Goal: Book appointment/travel/reservation

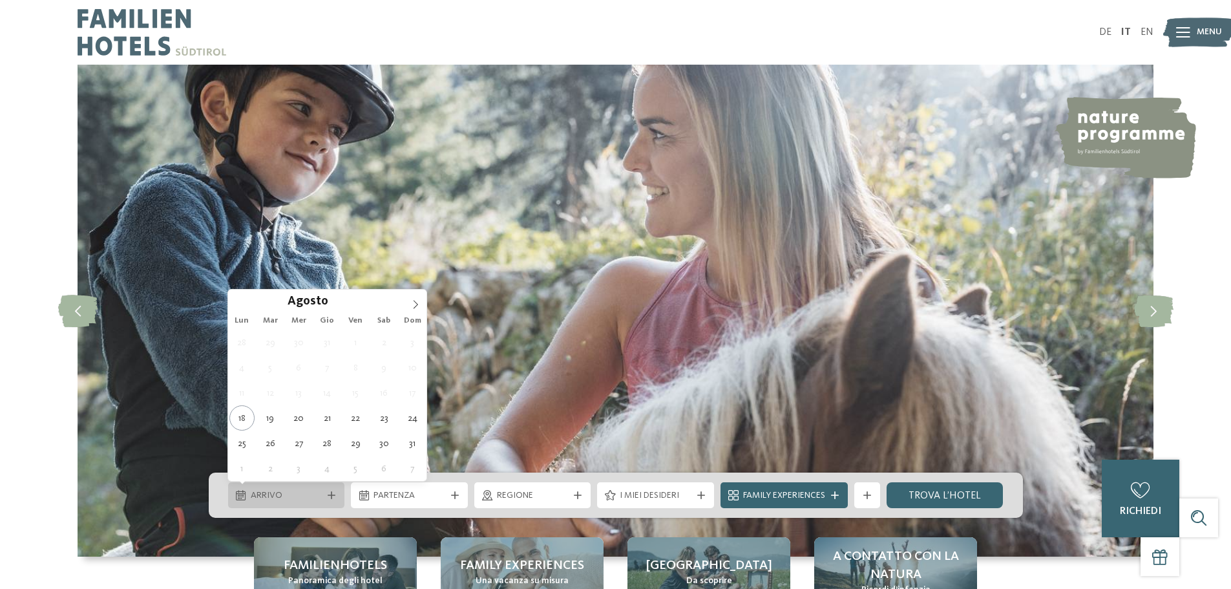
click at [306, 495] on span "Arrivo" at bounding box center [287, 495] width 72 height 13
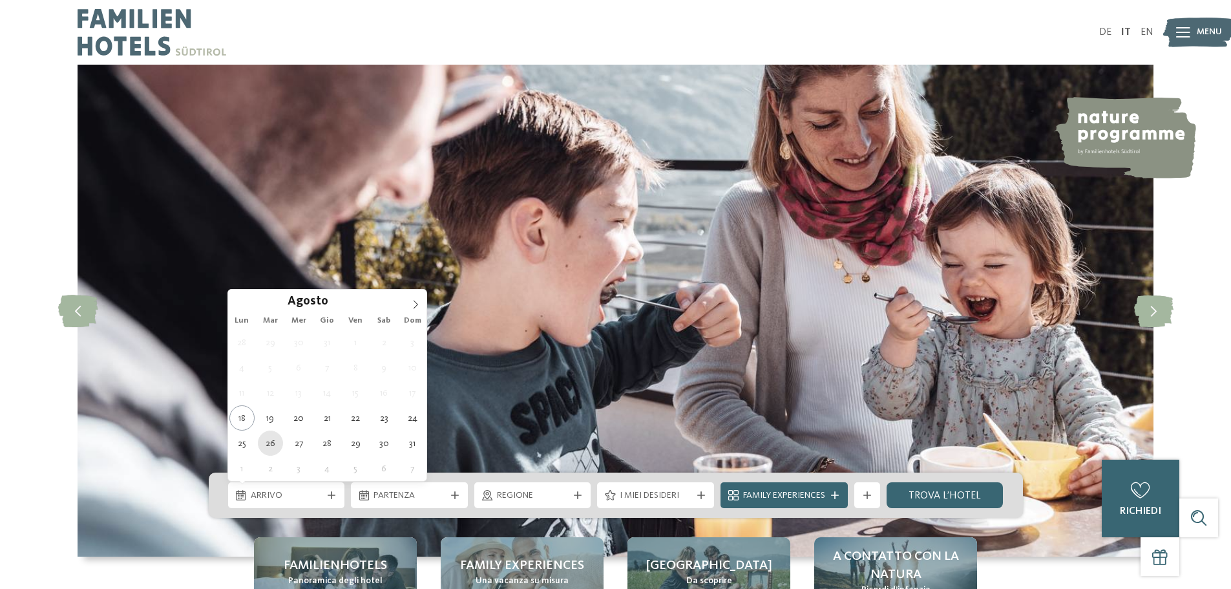
type div "[DATE]"
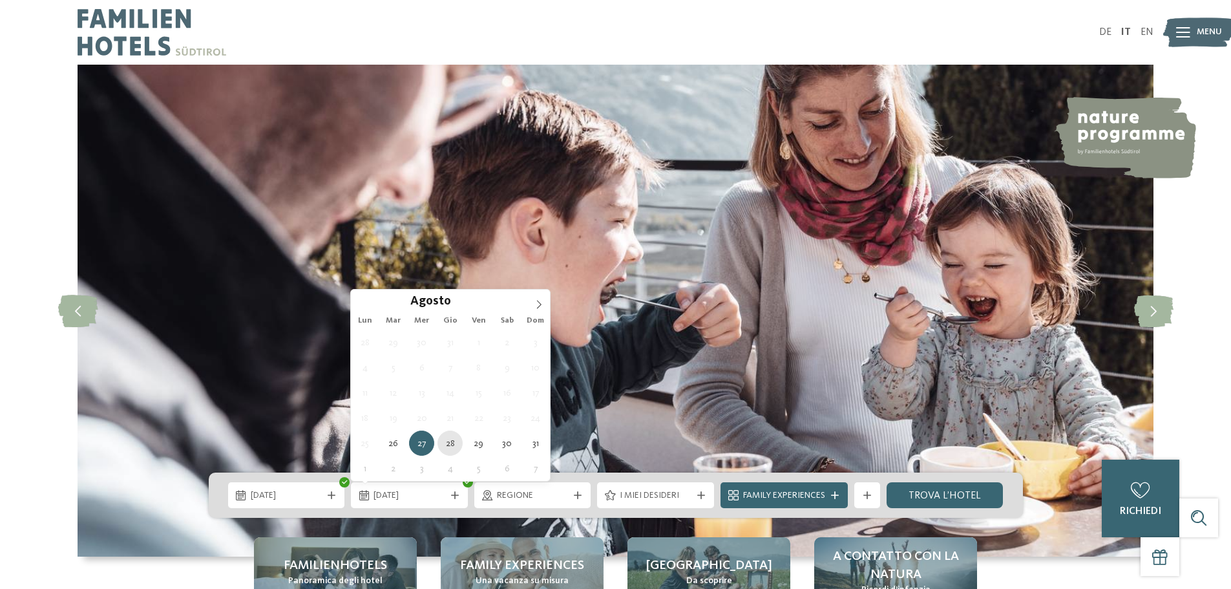
type div "[DATE]"
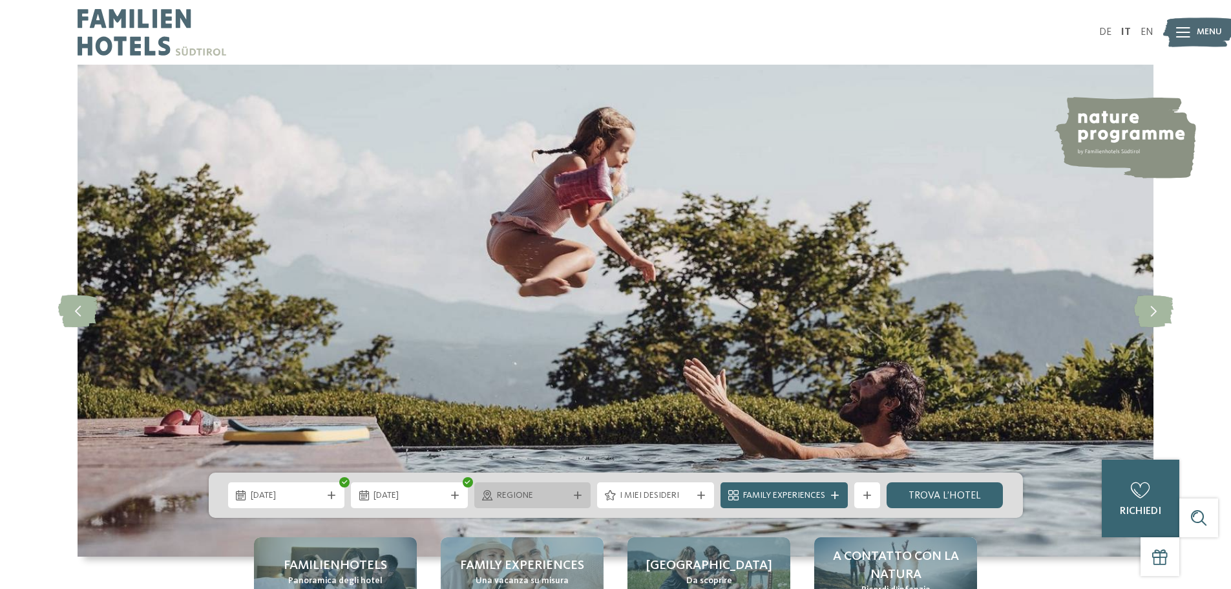
click at [563, 492] on span "Regione" at bounding box center [533, 495] width 72 height 13
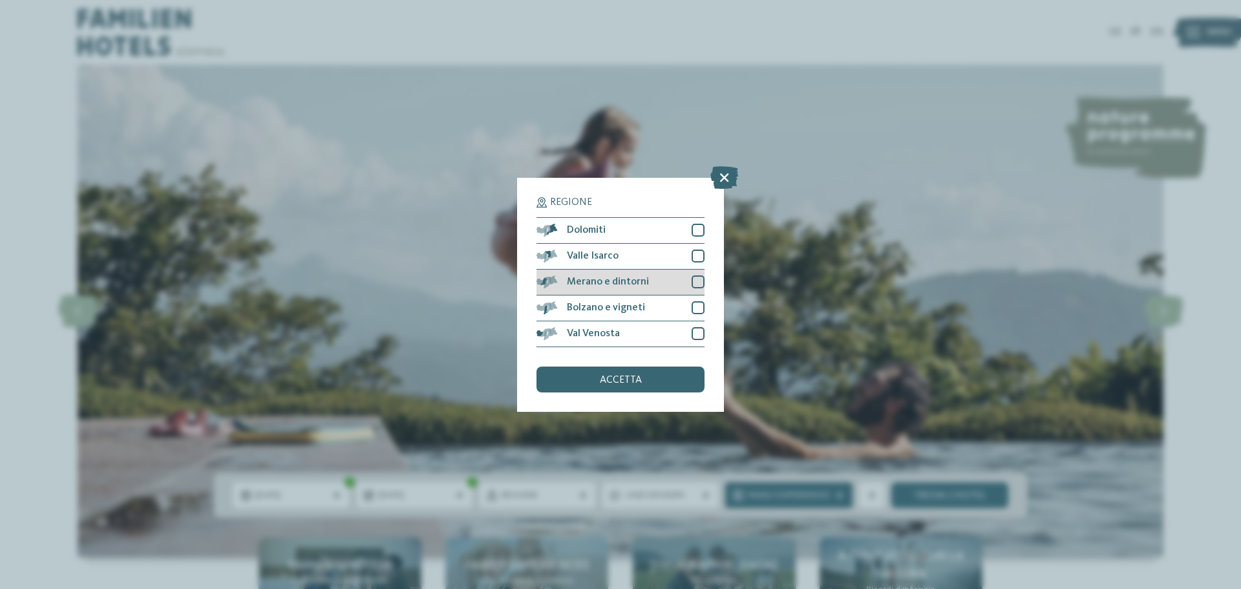
click at [698, 283] on div at bounding box center [697, 281] width 13 height 13
click at [623, 385] on div "accetta" at bounding box center [620, 379] width 168 height 26
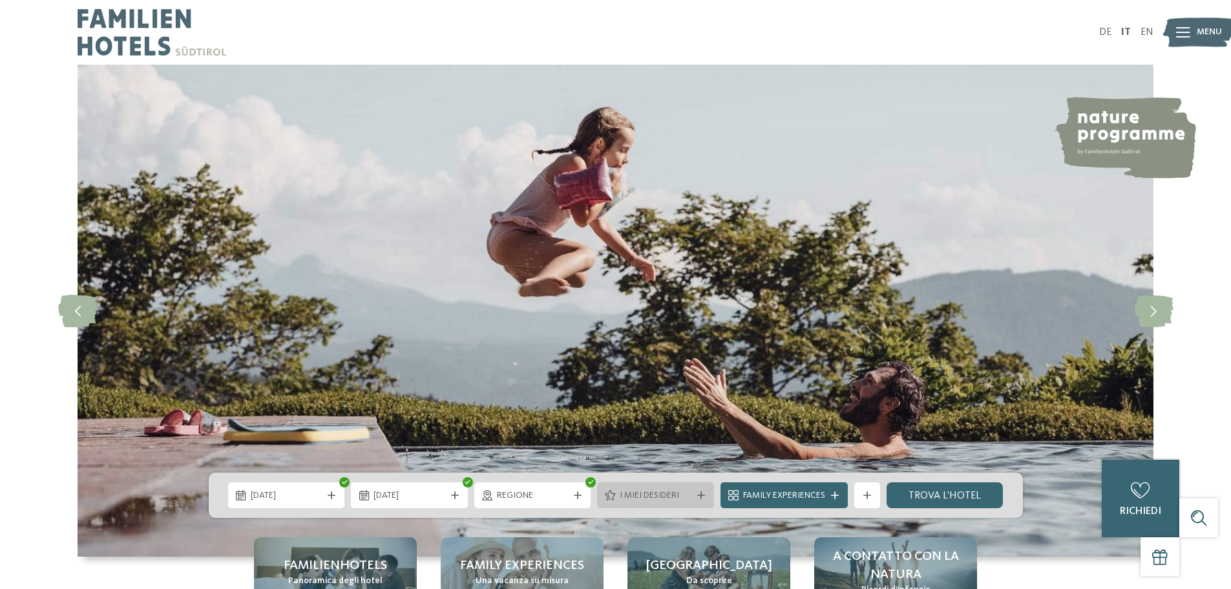
click at [679, 492] on span "I miei desideri" at bounding box center [656, 495] width 72 height 13
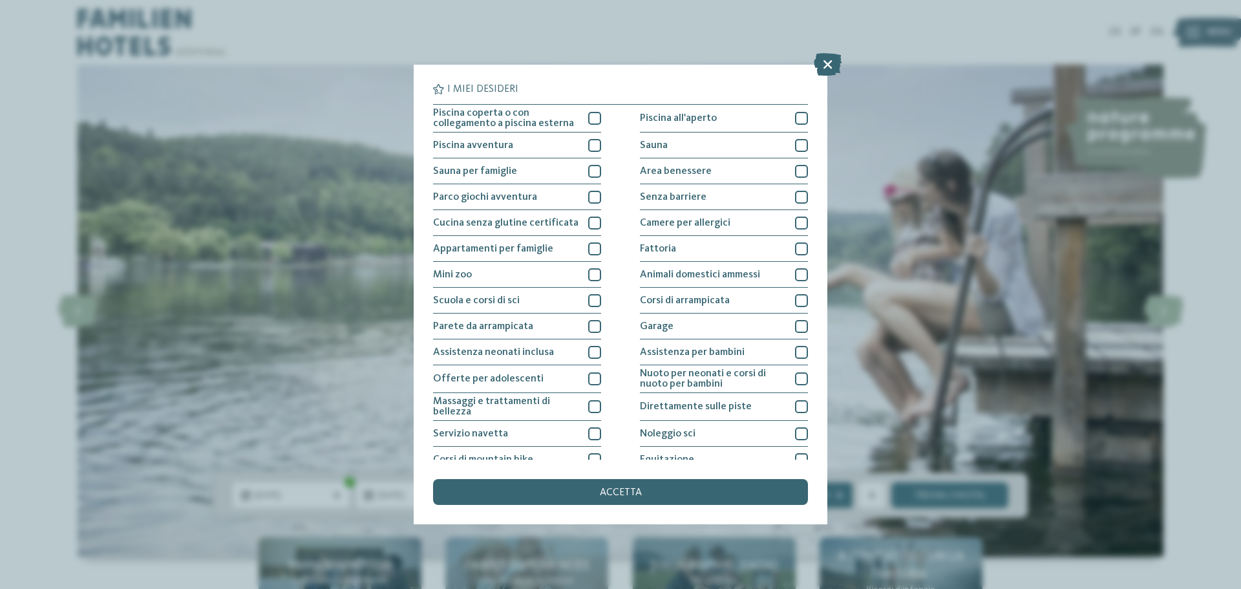
click at [679, 492] on div "accetta" at bounding box center [620, 492] width 375 height 26
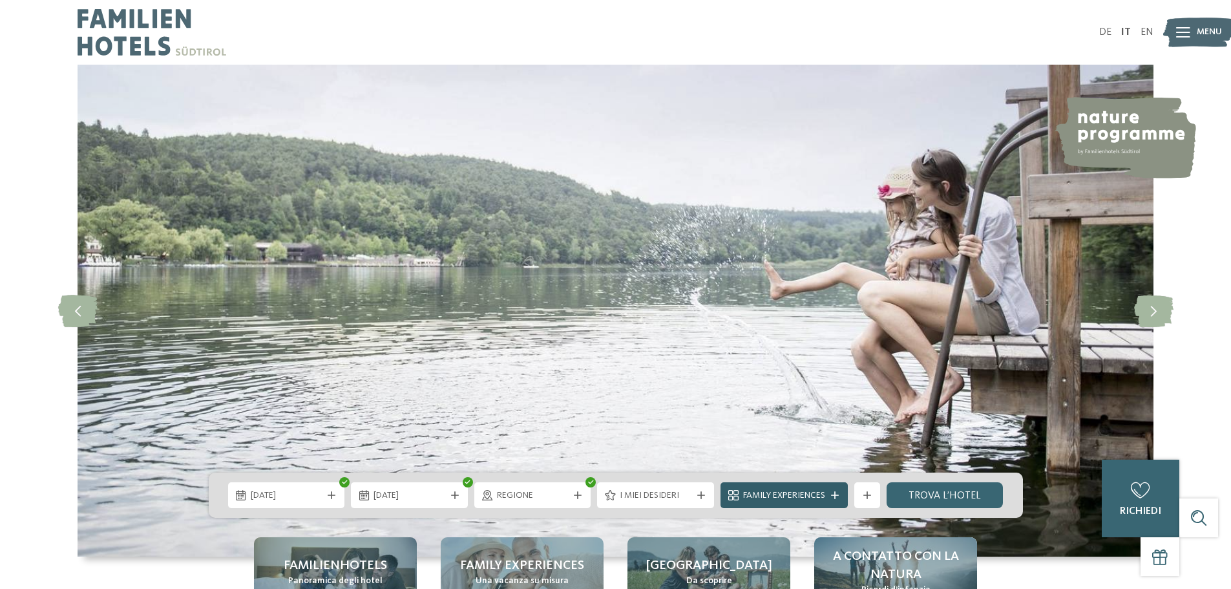
click at [828, 495] on div "Family Experiences" at bounding box center [784, 495] width 89 height 14
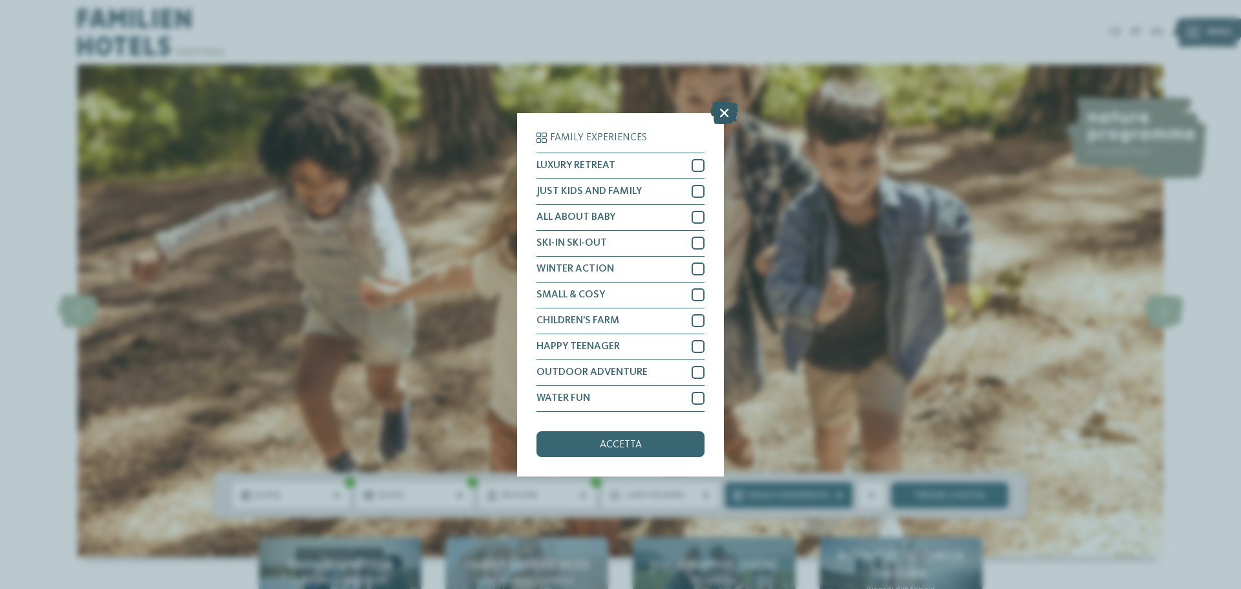
click at [724, 112] on icon at bounding box center [724, 112] width 28 height 23
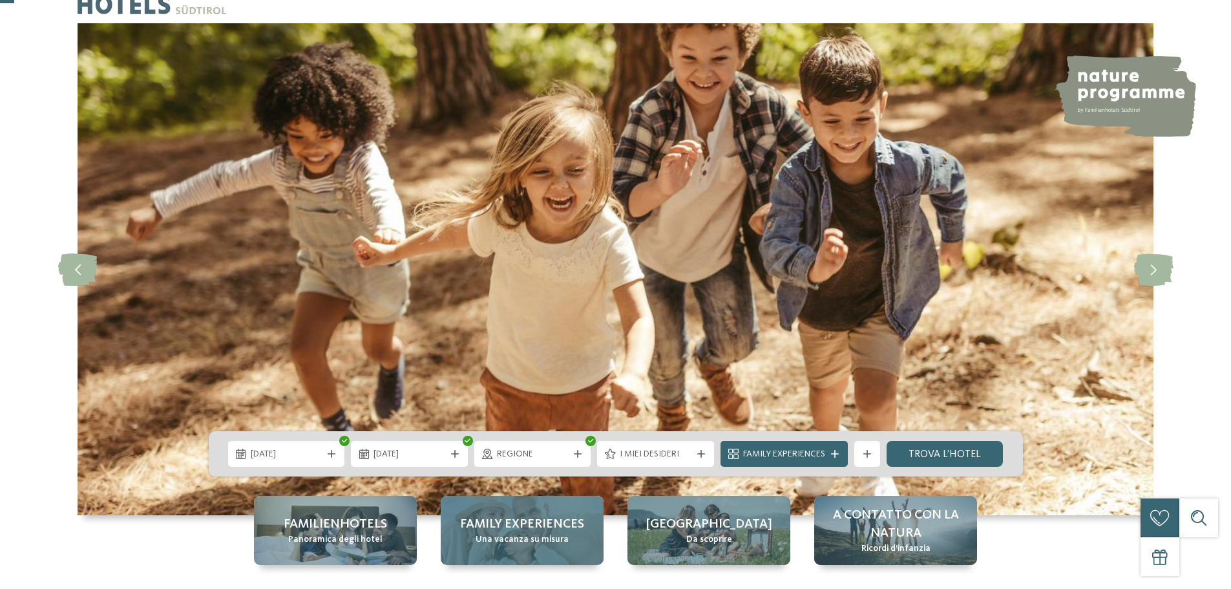
scroll to position [65, 0]
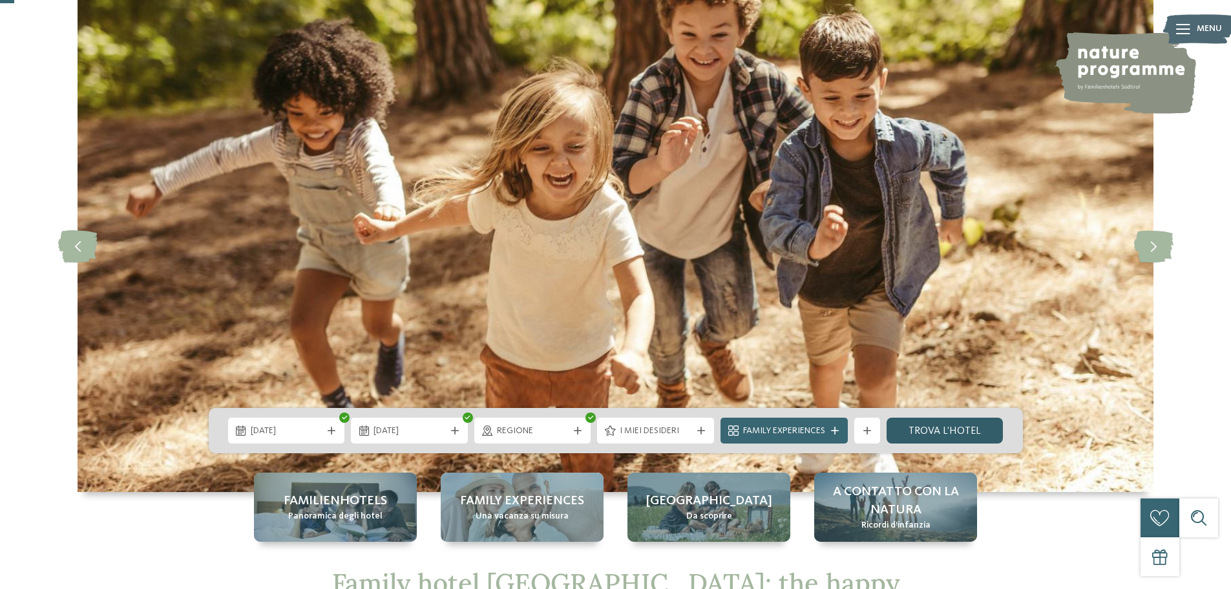
click at [941, 422] on link "trova l’hotel" at bounding box center [944, 430] width 117 height 26
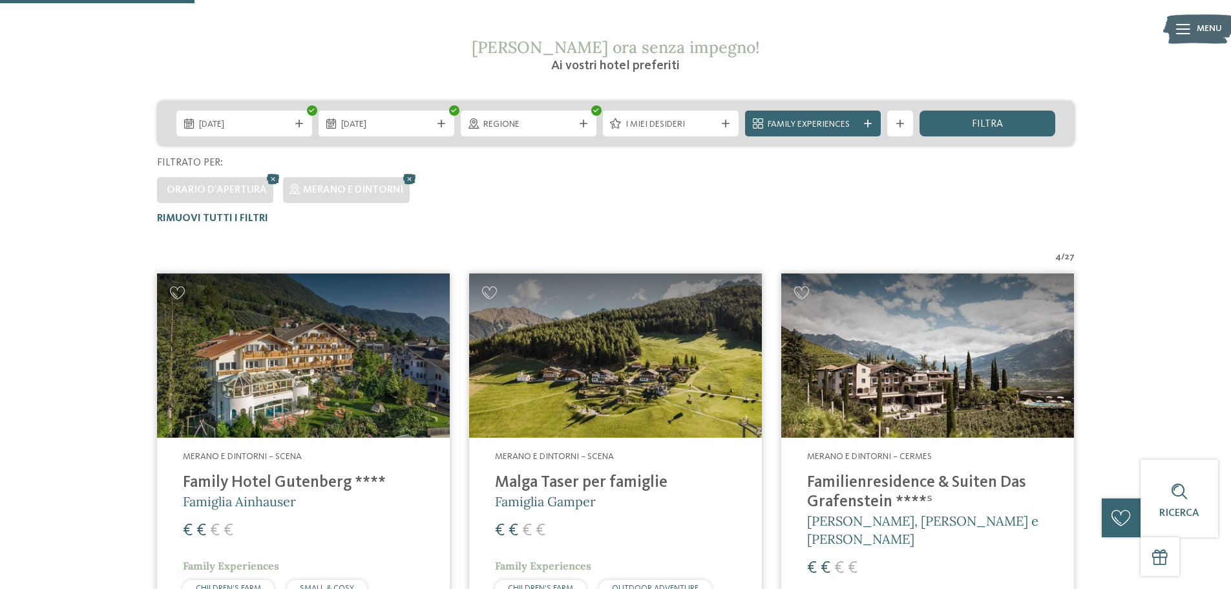
scroll to position [230, 0]
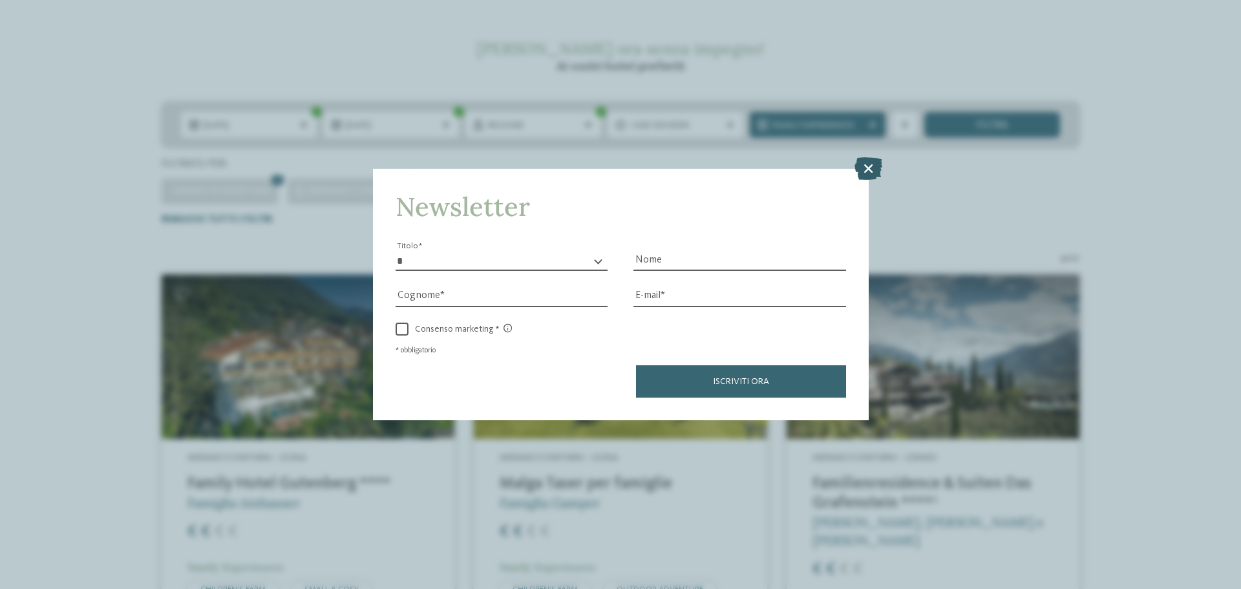
click at [863, 163] on icon at bounding box center [868, 168] width 28 height 23
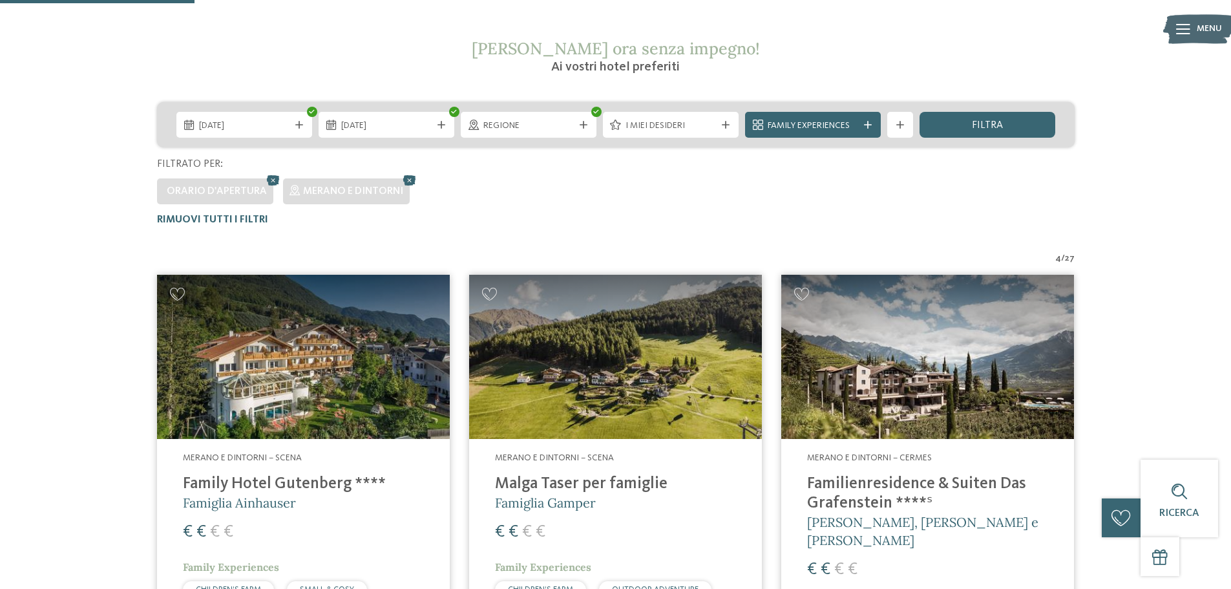
click at [308, 456] on address "Merano e dintorni – Scena" at bounding box center [303, 458] width 241 height 13
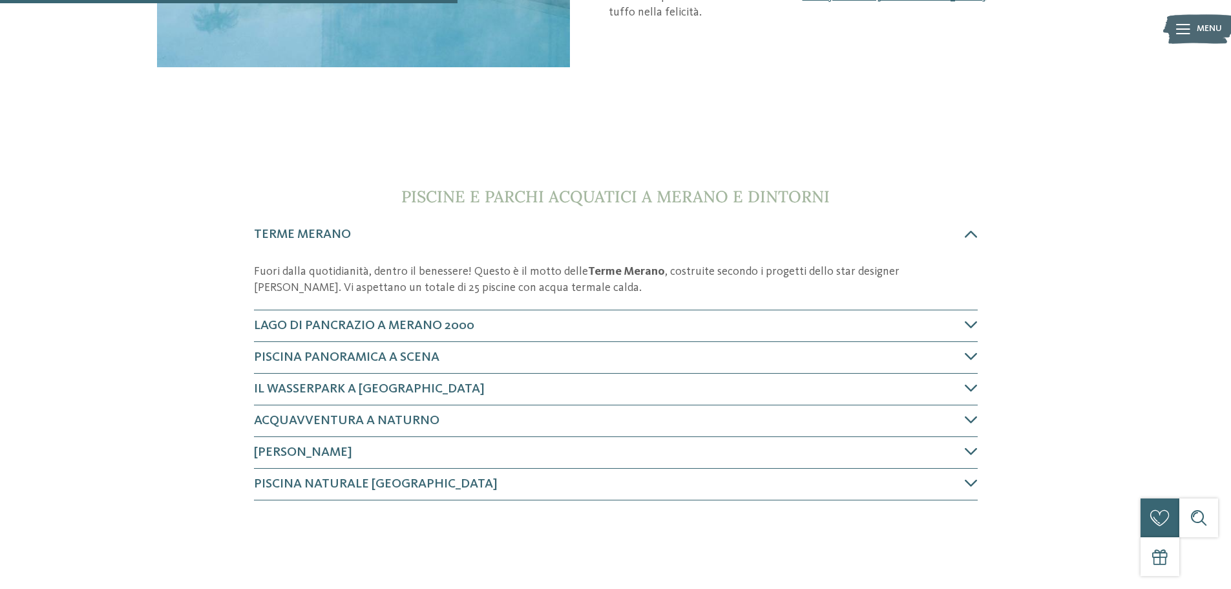
scroll to position [388, 0]
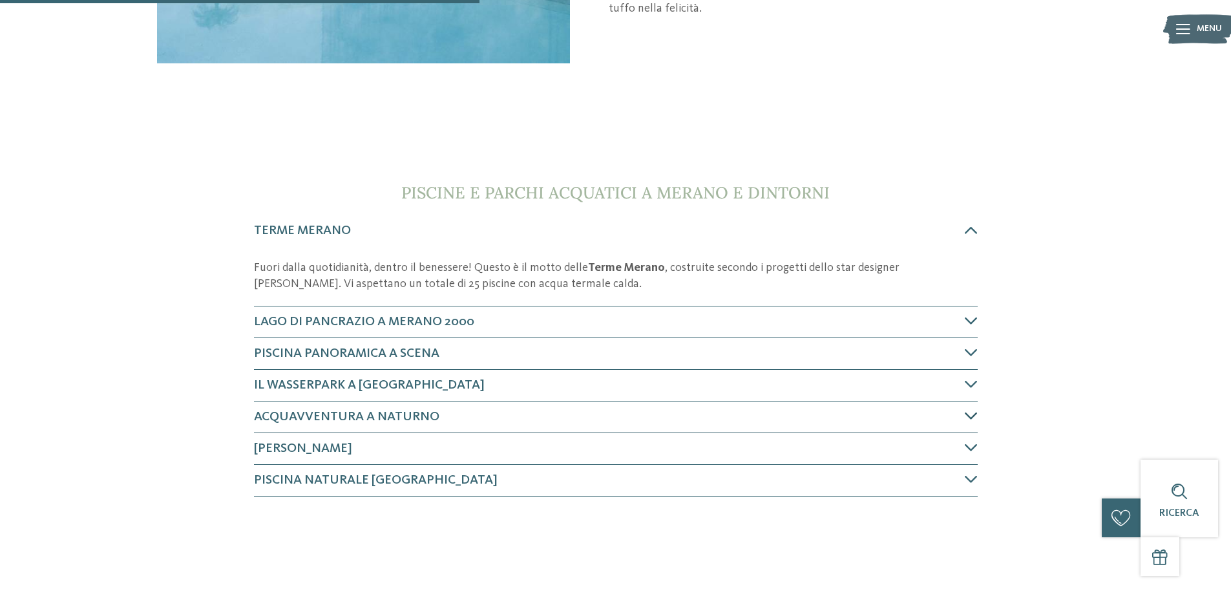
click at [332, 408] on h4 "Acquavventura a Naturno" at bounding box center [609, 417] width 711 height 18
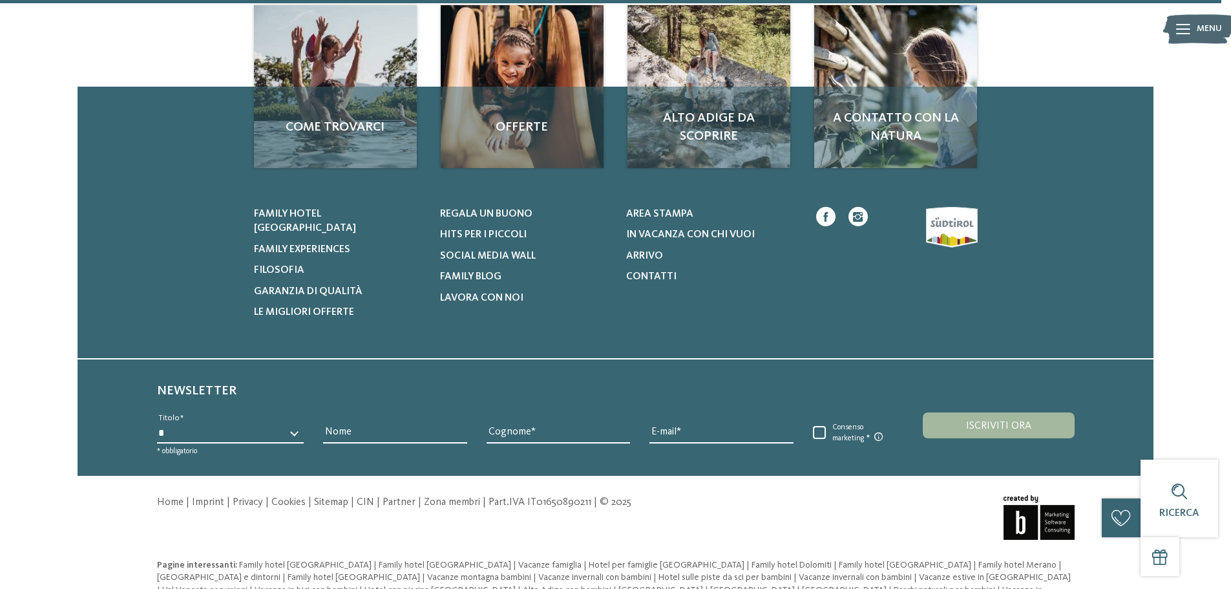
scroll to position [1054, 0]
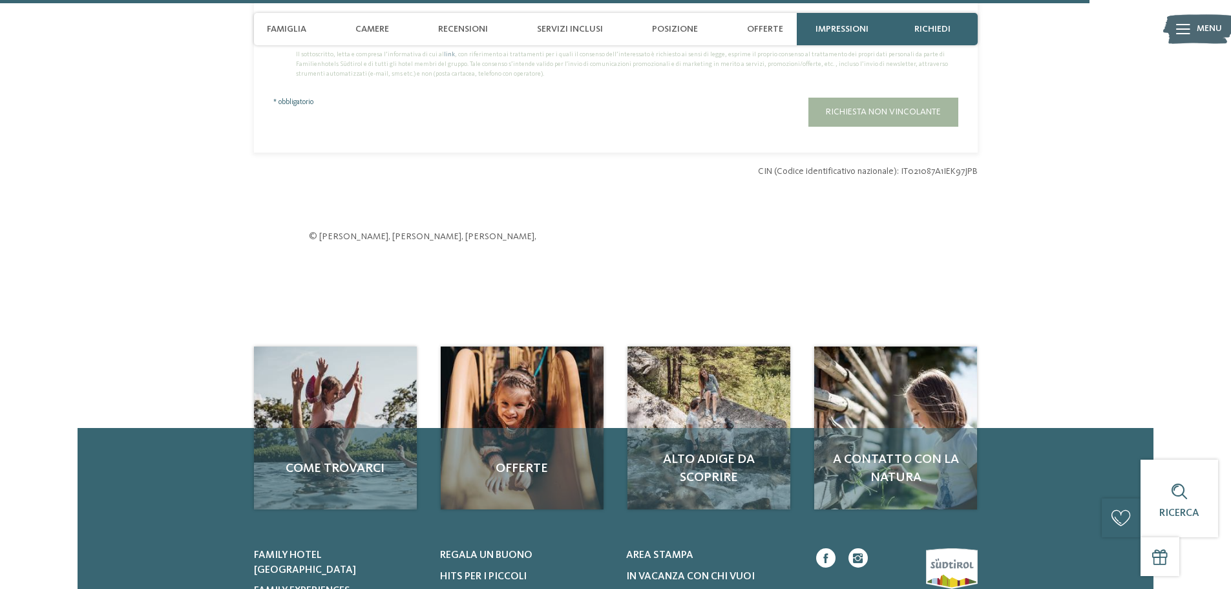
scroll to position [3683, 0]
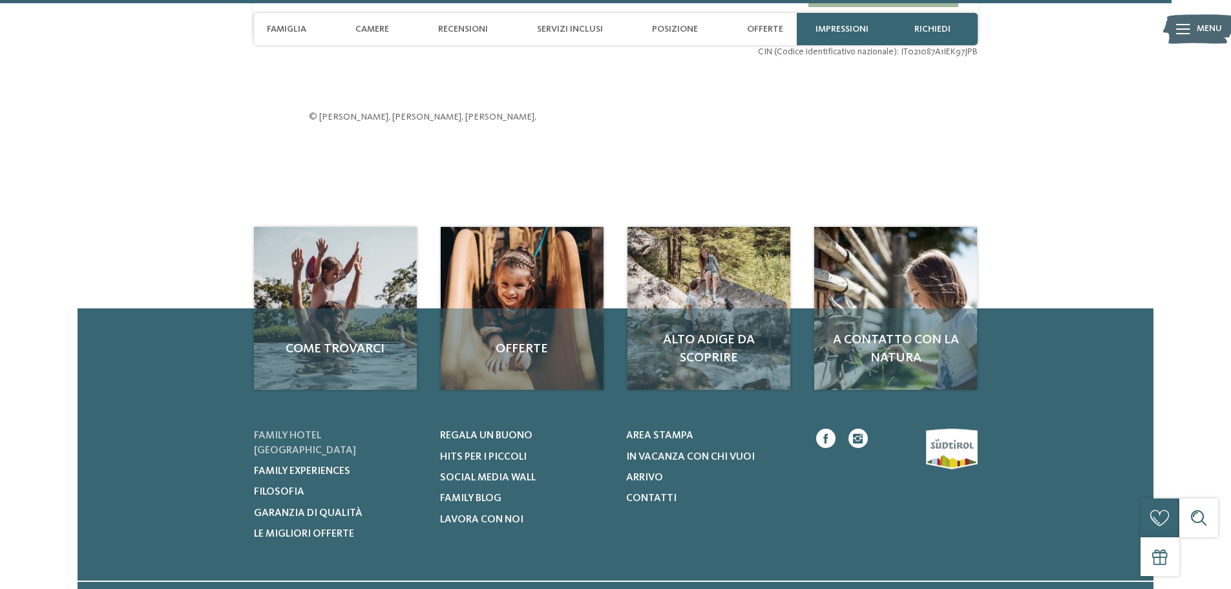
click at [337, 430] on span "Family hotel [GEOGRAPHIC_DATA]" at bounding box center [305, 442] width 102 height 25
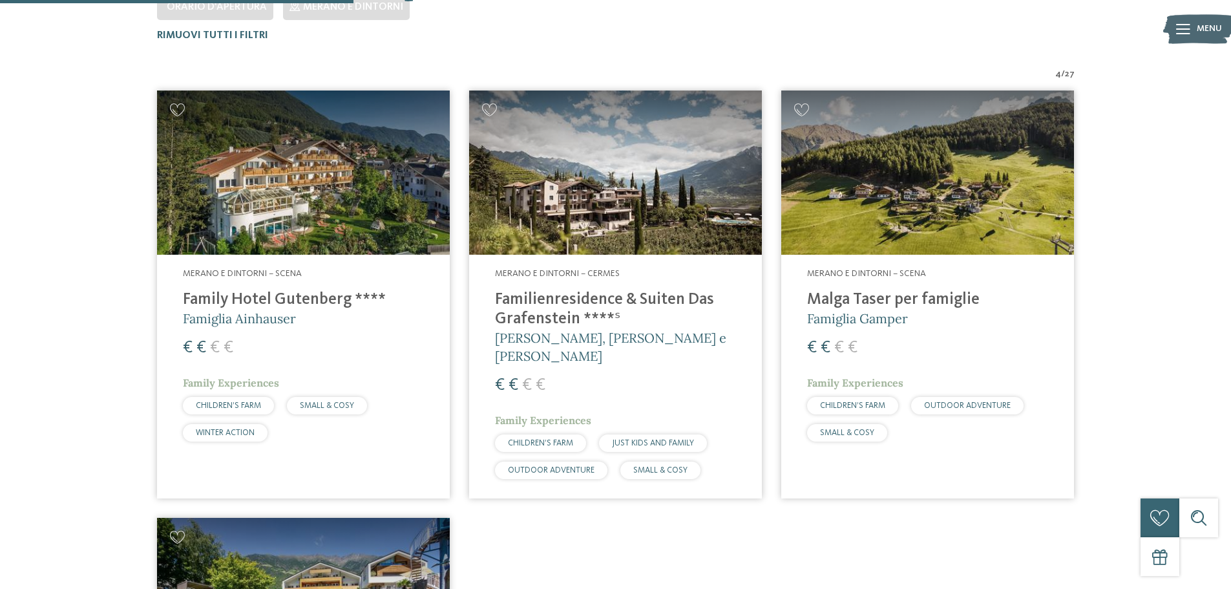
scroll to position [424, 0]
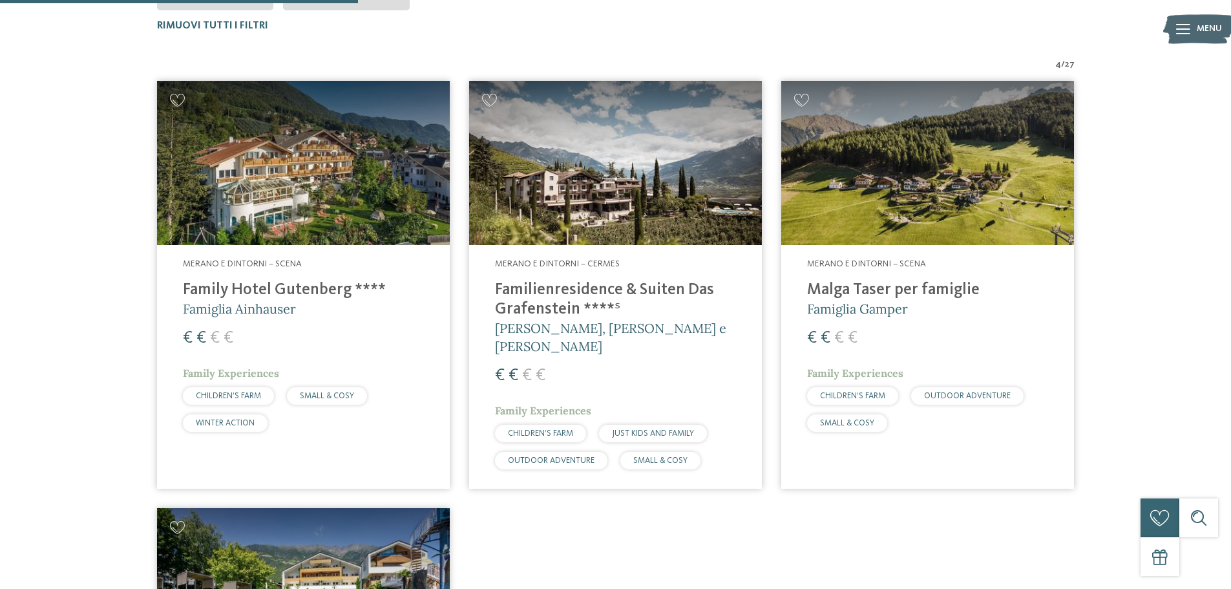
click at [854, 288] on h4 "Malga Taser per famiglie" at bounding box center [927, 289] width 241 height 19
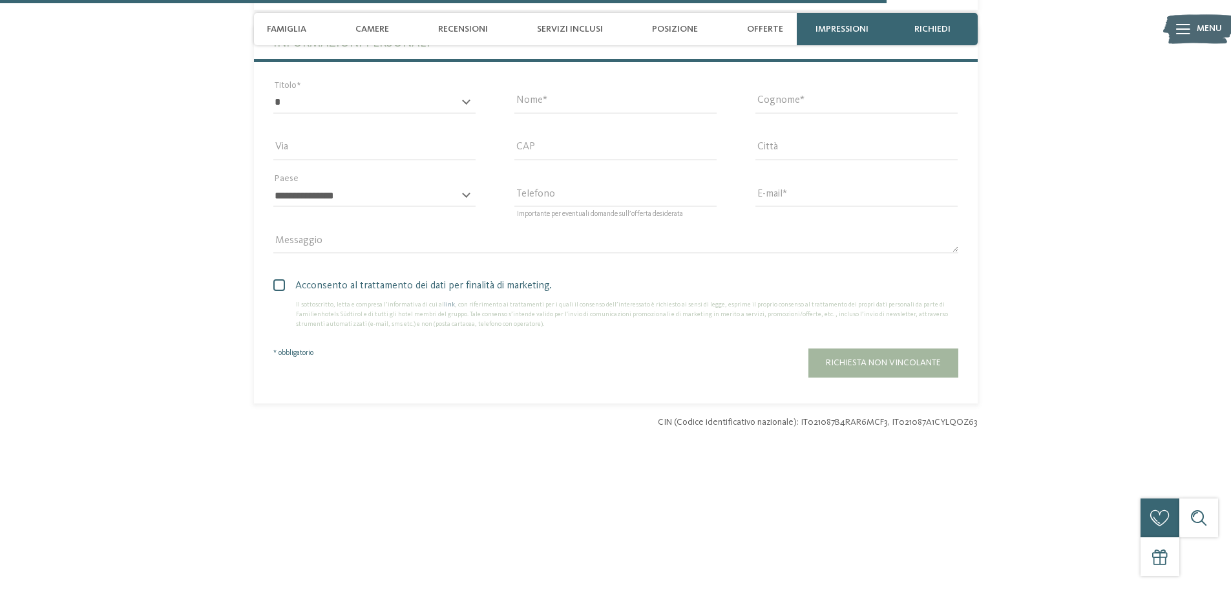
scroll to position [3748, 0]
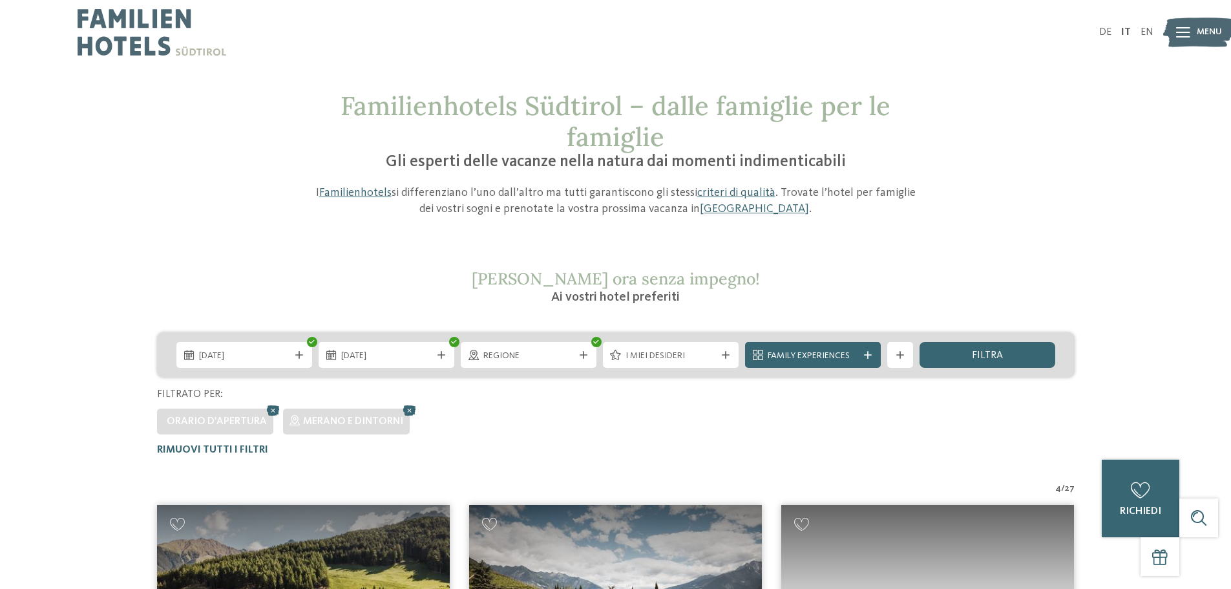
scroll to position [333, 0]
